Goal: Task Accomplishment & Management: Complete application form

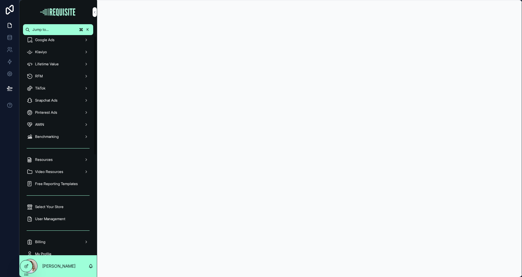
scroll to position [186, 0]
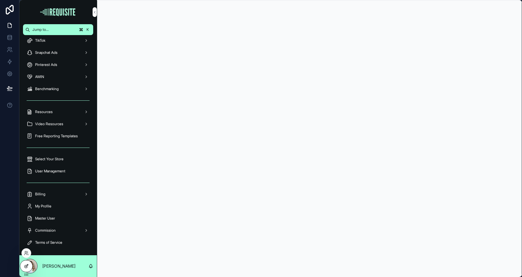
click at [27, 264] on icon at bounding box center [26, 266] width 5 height 5
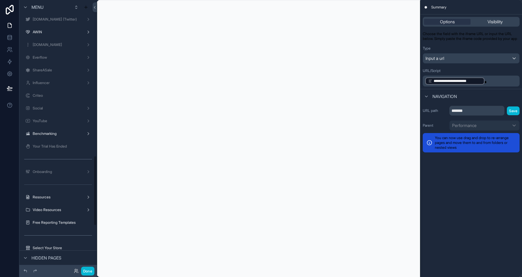
scroll to position [771, 0]
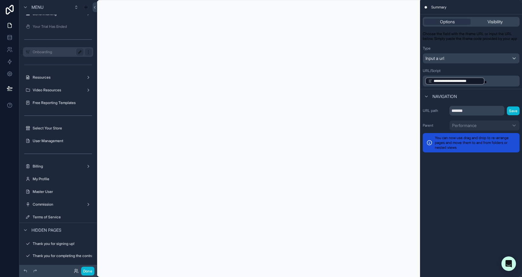
click at [56, 51] on label "Onboarding" at bounding box center [57, 52] width 48 height 5
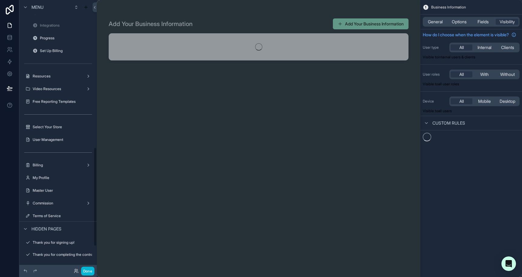
scroll to position [403, 0]
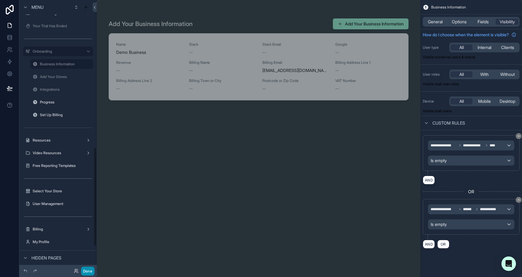
click at [85, 270] on button "Done" at bounding box center [87, 271] width 13 height 9
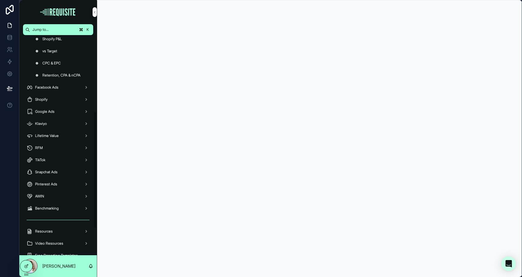
scroll to position [0, 0]
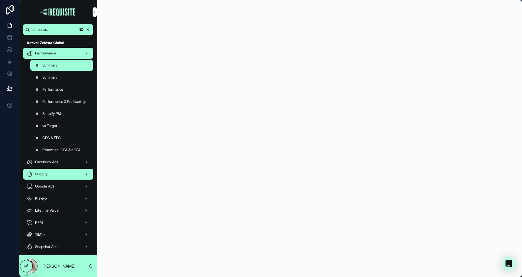
click at [51, 178] on div "Shopify" at bounding box center [58, 175] width 63 height 10
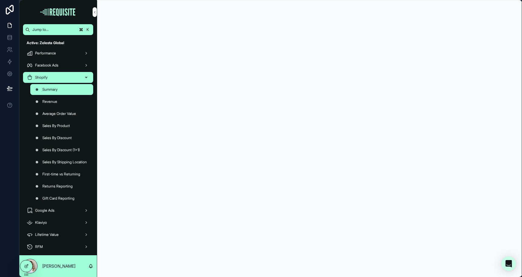
click at [75, 144] on div "Sales By Discount" at bounding box center [62, 138] width 70 height 12
click at [75, 147] on div "Sales By Discount (1+1)" at bounding box center [62, 150] width 56 height 10
